Goal: Information Seeking & Learning: Check status

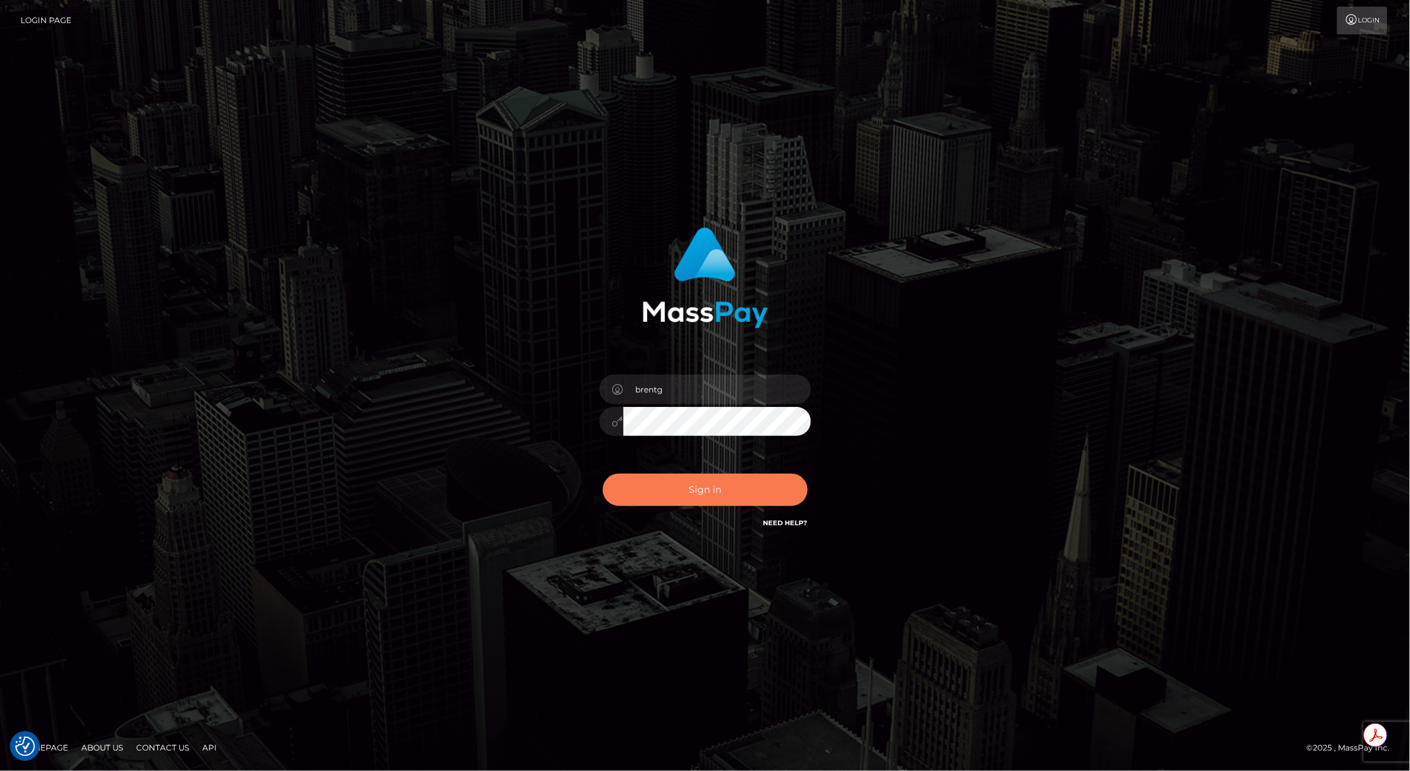
click at [695, 489] on button "Sign in" at bounding box center [705, 490] width 205 height 32
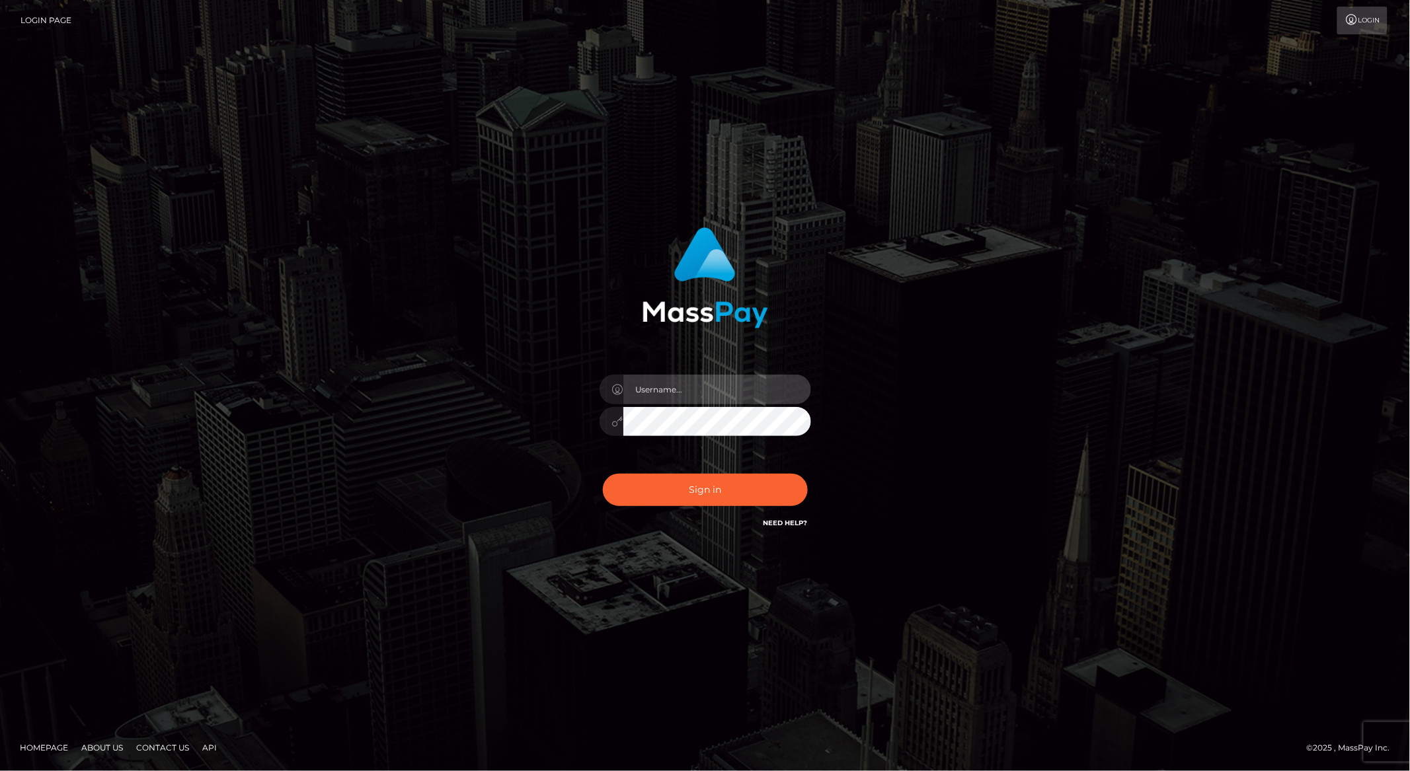
type input "brentg"
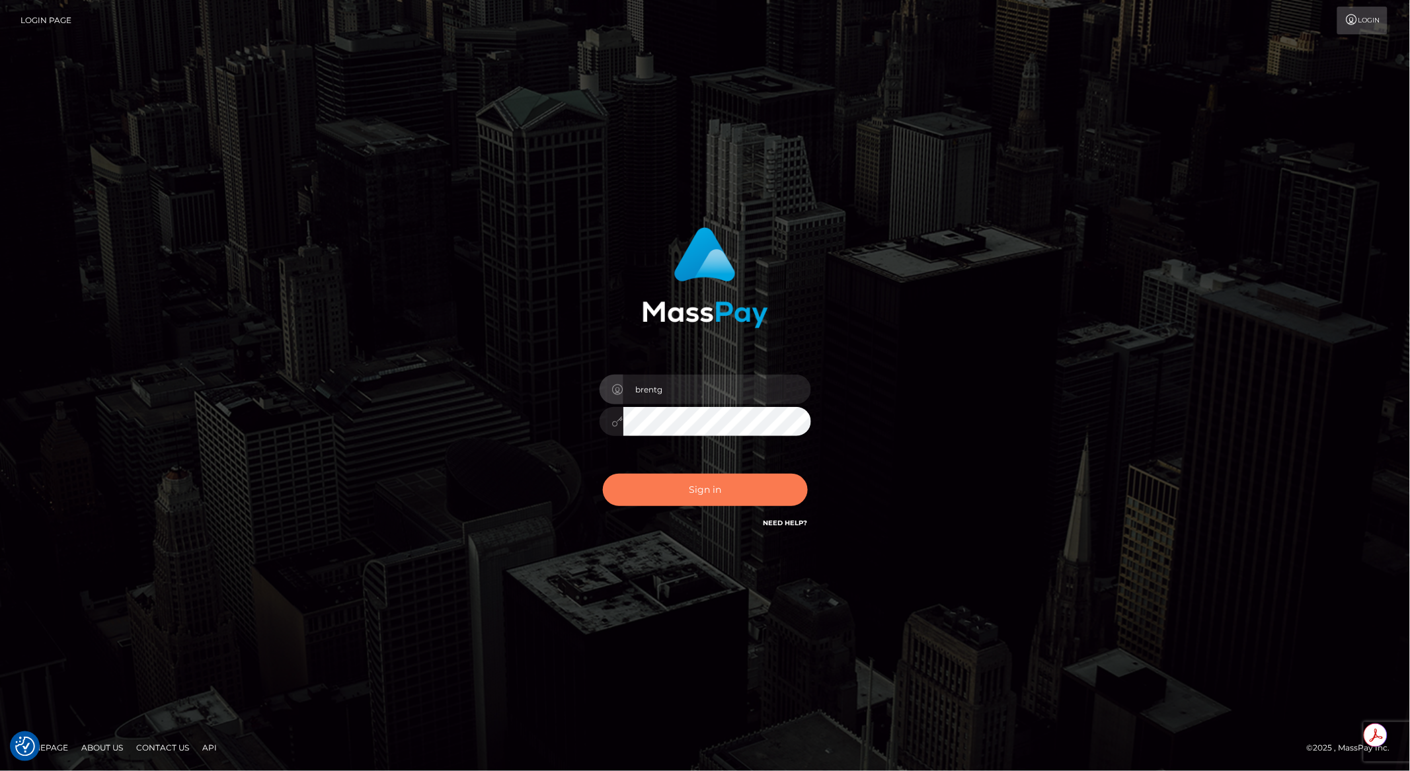
click at [668, 493] on button "Sign in" at bounding box center [705, 490] width 205 height 32
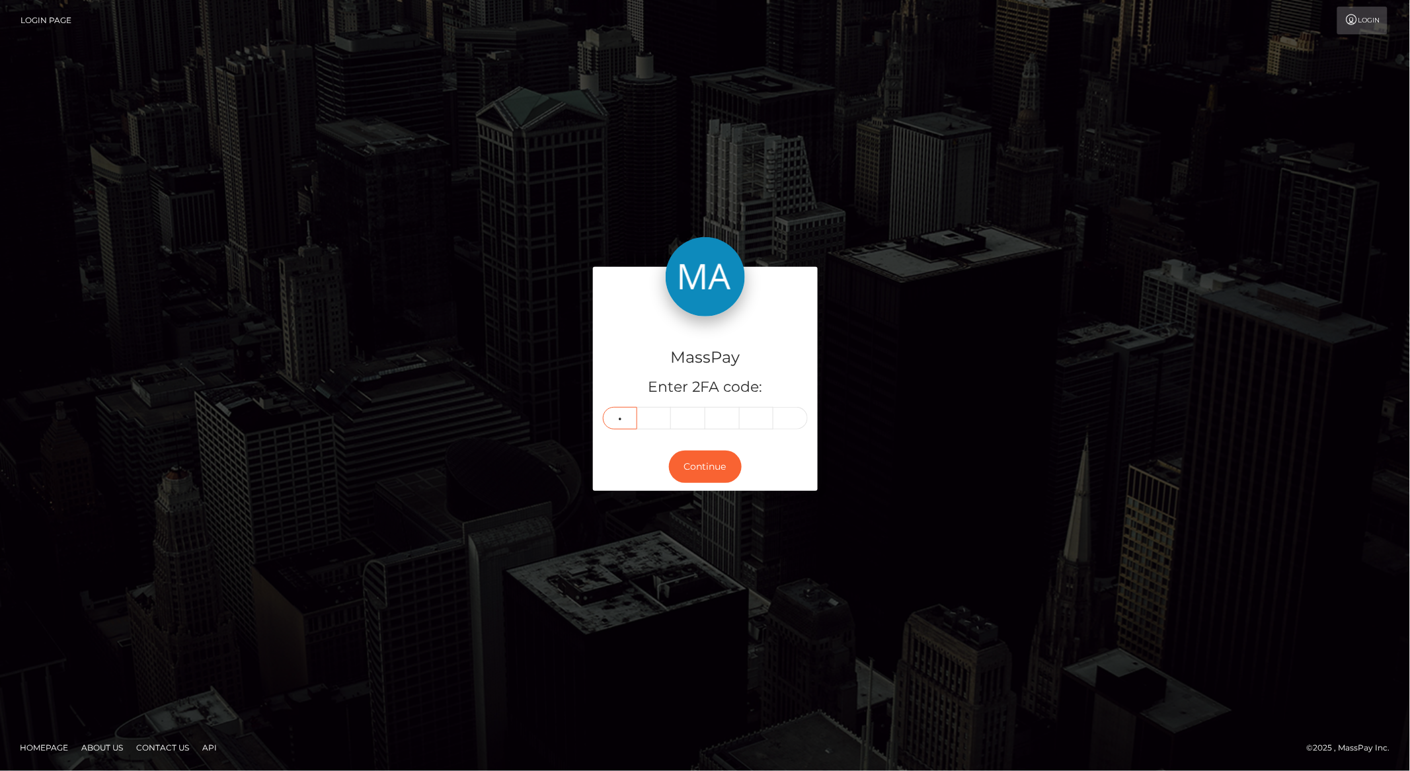
type input "2"
type input "3"
type input "5"
type input "6"
type input "9"
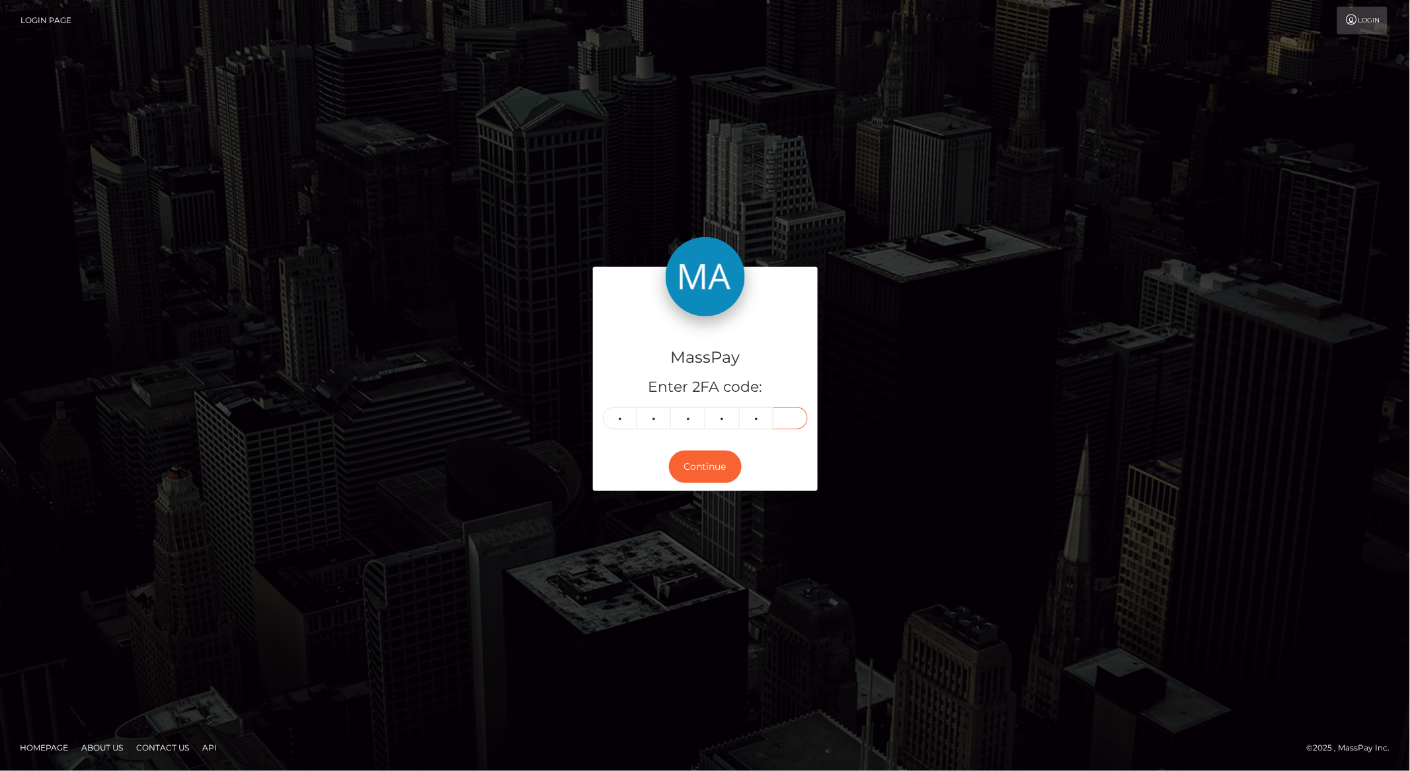
type input "5"
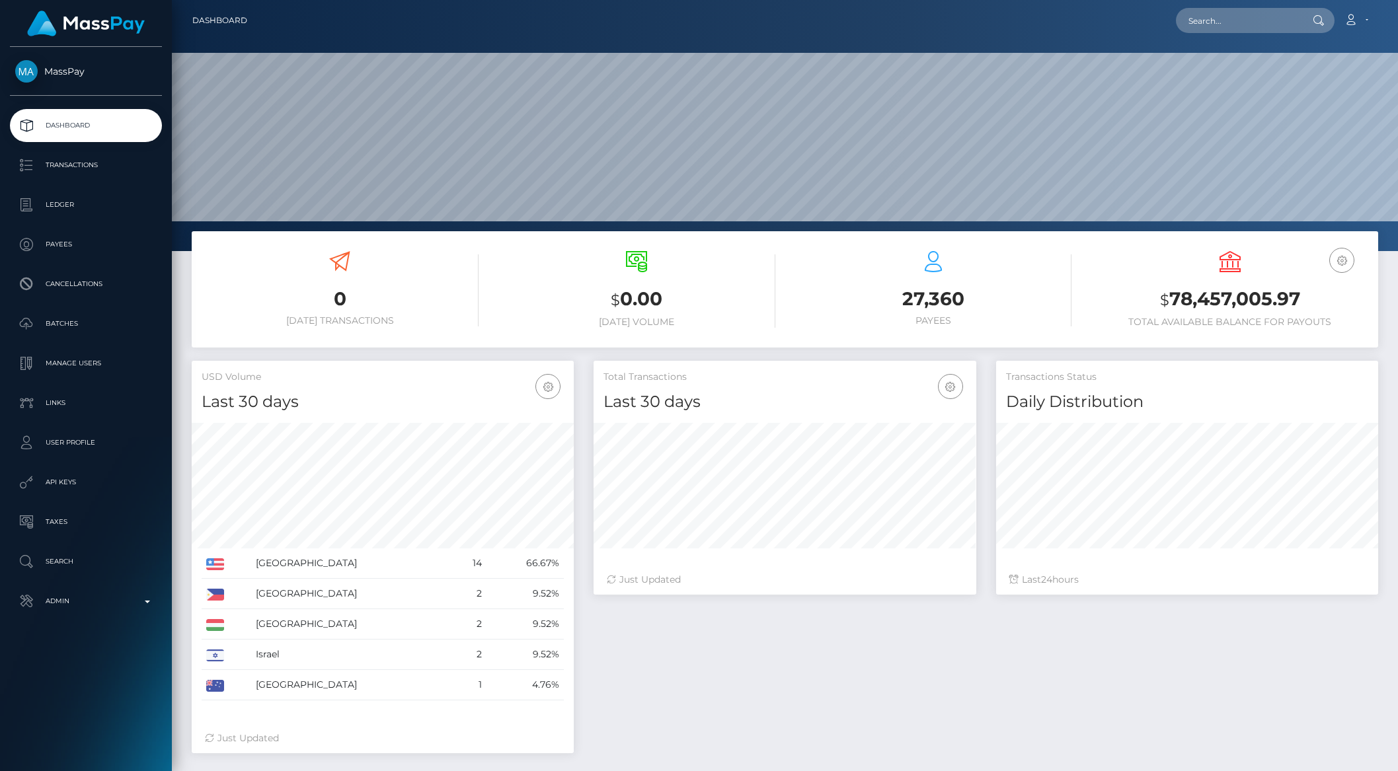
scroll to position [233, 381]
click at [1230, 19] on input "text" at bounding box center [1238, 20] width 124 height 25
paste input "8f615227-683c-11f0-a026-06178c1a380f"
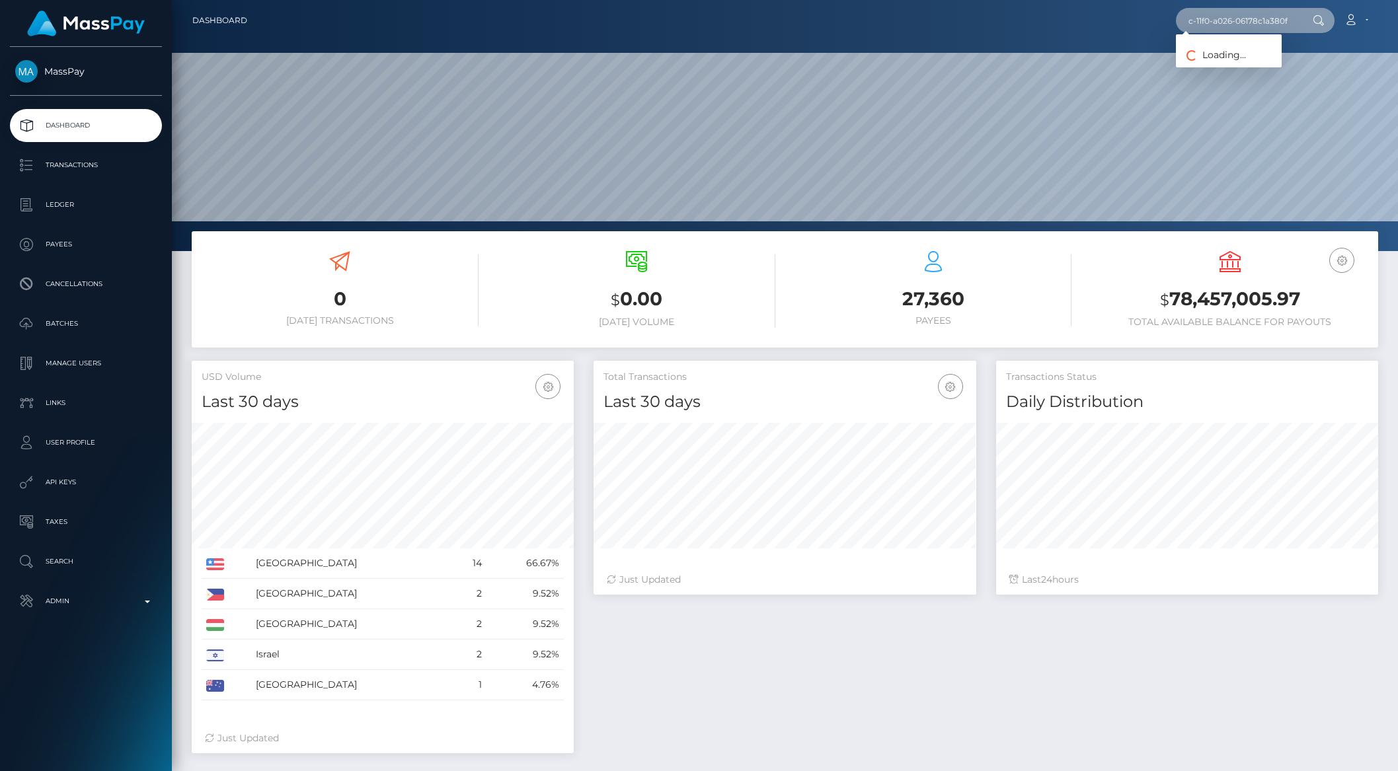
type input "8f615227-683c-11f0-a026-06178c1a380f"
click at [1218, 67] on link "Everbright Echo Limited" at bounding box center [1240, 68] width 129 height 24
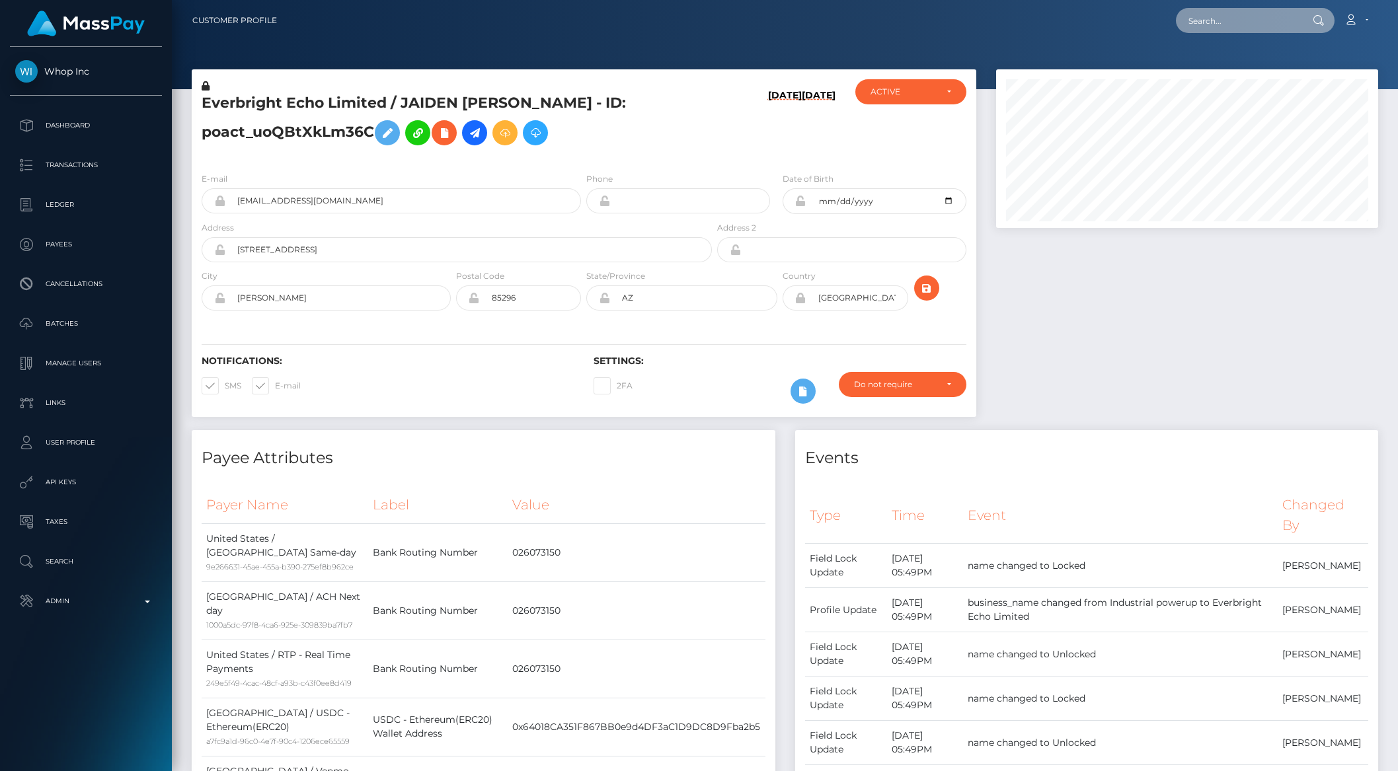
click at [1246, 19] on input "text" at bounding box center [1238, 20] width 124 height 25
paste input "pout_XquixZJmcGi07"
type input "pout_XquixZJmcGi07"
click at [1215, 67] on link "Secure The Bag Inc (Whop Inc - )" at bounding box center [1256, 68] width 161 height 24
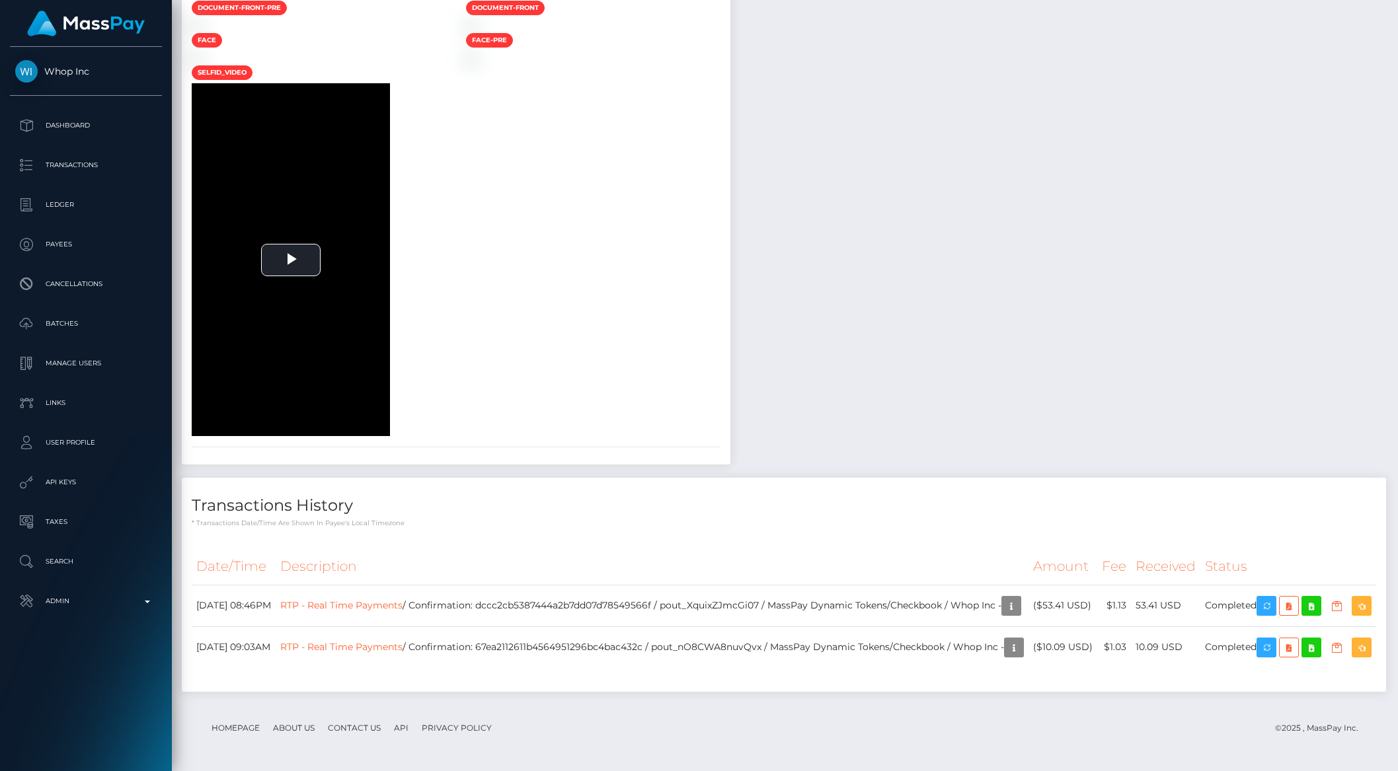
scroll to position [1811, 0]
click at [565, 585] on td "RTP - Real Time Payments / Confirmation: dccc2cb5387444a2b7dd07d78549566f / pou…" at bounding box center [652, 606] width 753 height 42
click at [564, 585] on td "RTP - Real Time Payments / Confirmation: dccc2cb5387444a2b7dd07d78549566f / pou…" at bounding box center [652, 606] width 753 height 42
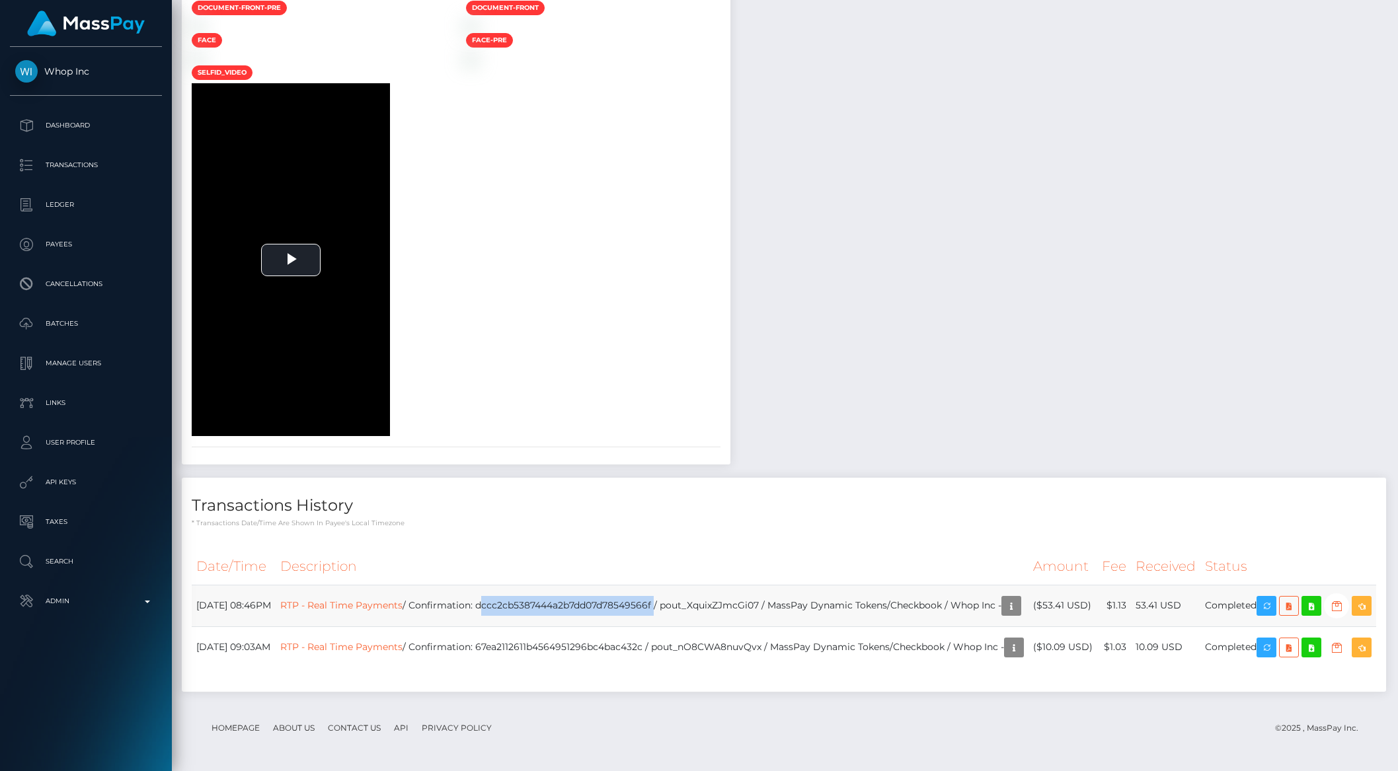
copy td "dccc2cb5387444a2b7dd07d78549566f"
